Goal: Use online tool/utility: Utilize a website feature to perform a specific function

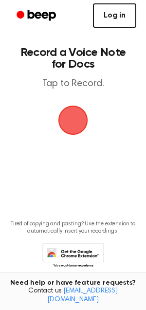
click at [114, 14] on link "Log in" at bounding box center [114, 15] width 43 height 24
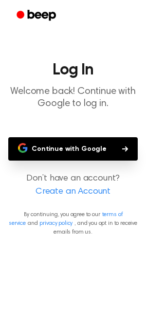
click at [56, 146] on button "Continue with Google" at bounding box center [72, 148] width 129 height 23
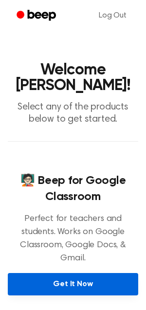
click at [64, 274] on link "Get It Now" at bounding box center [73, 284] width 130 height 22
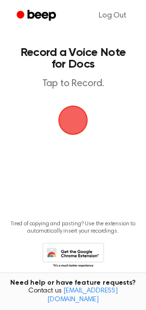
click at [76, 126] on span "button" at bounding box center [72, 120] width 27 height 27
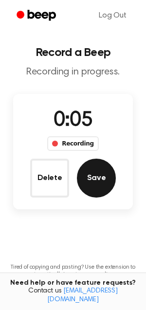
click at [90, 178] on button "Save" at bounding box center [96, 178] width 39 height 39
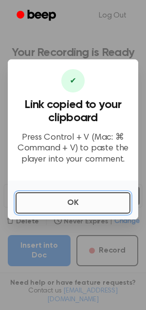
click at [62, 200] on button "OK" at bounding box center [73, 202] width 115 height 21
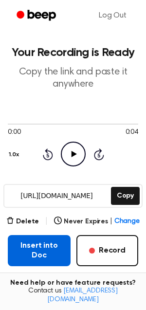
click at [44, 251] on button "Insert into Doc" at bounding box center [39, 250] width 63 height 31
click at [37, 251] on button "Insert into Doc" at bounding box center [39, 250] width 63 height 31
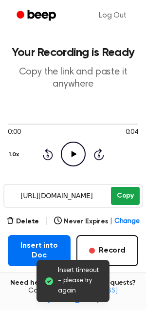
click at [124, 197] on button "Copy" at bounding box center [125, 196] width 29 height 18
